Goal: Navigation & Orientation: Find specific page/section

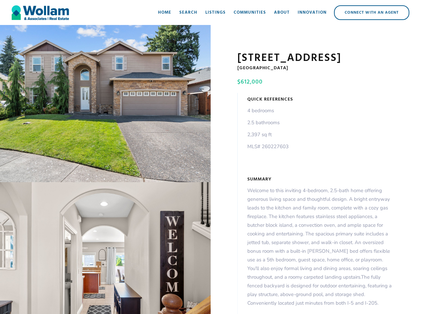
click at [105, 105] on div "open lightbox" at bounding box center [105, 103] width 211 height 157
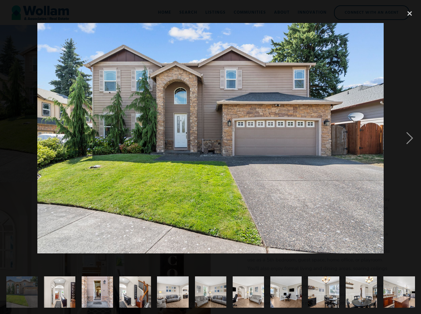
click at [105, 250] on img at bounding box center [210, 138] width 346 height 231
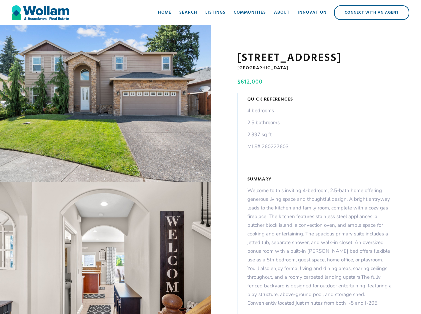
click at [105, 105] on div "open lightbox" at bounding box center [105, 103] width 211 height 157
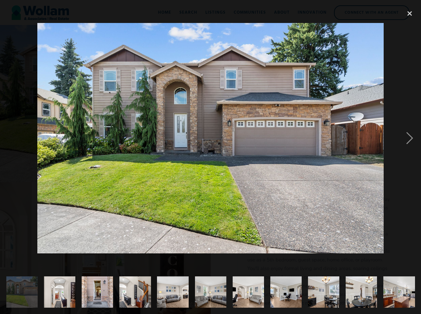
click at [105, 250] on img at bounding box center [210, 138] width 346 height 231
